Goal: Information Seeking & Learning: Learn about a topic

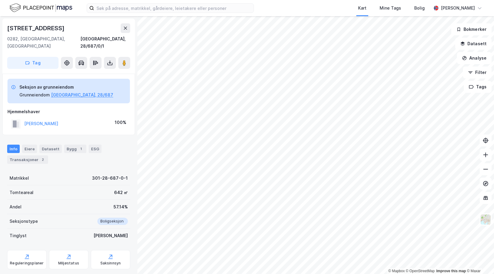
scroll to position [0, 0]
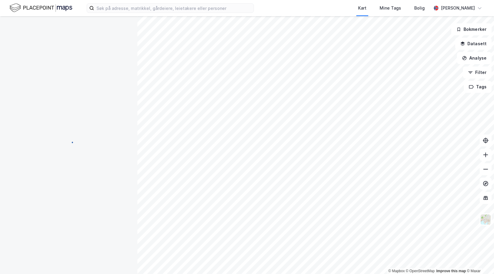
scroll to position [0, 0]
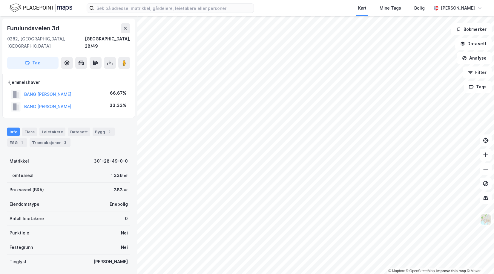
scroll to position [0, 0]
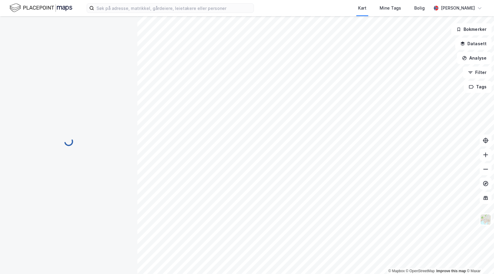
scroll to position [0, 0]
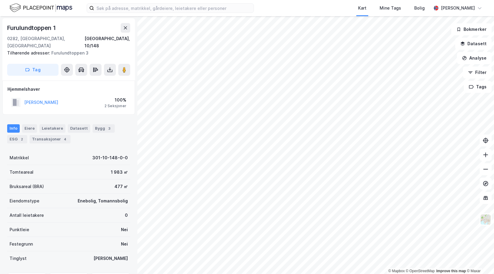
scroll to position [0, 0]
click at [44, 136] on div "Transaksjoner 4" at bounding box center [50, 139] width 41 height 8
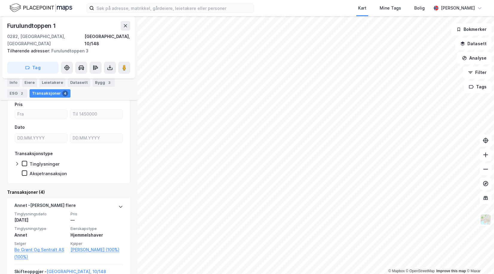
scroll to position [90, 0]
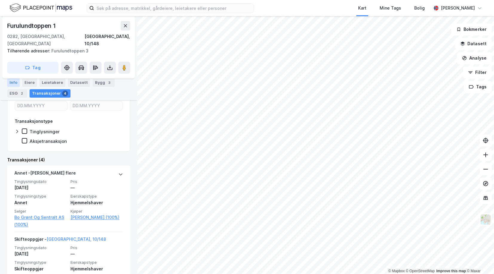
click at [17, 81] on div "Info" at bounding box center [13, 82] width 13 height 8
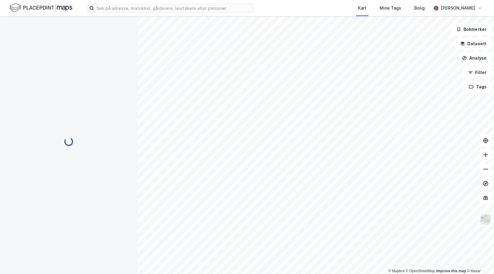
scroll to position [55, 0]
